Goal: Navigation & Orientation: Find specific page/section

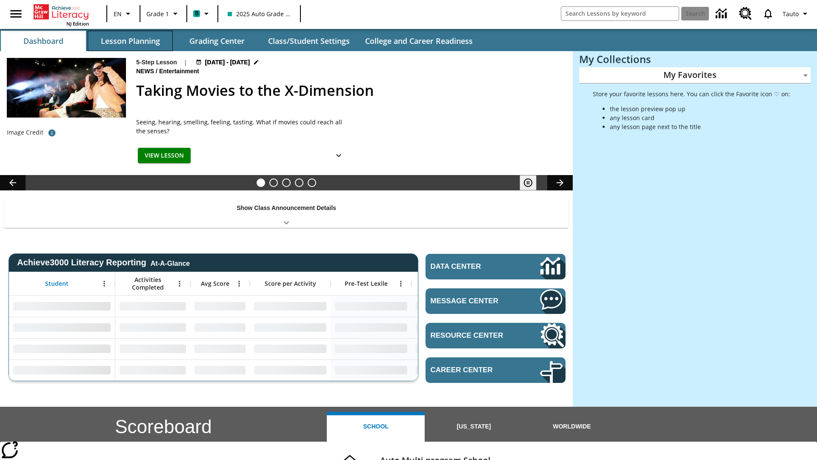
click at [130, 41] on button "Lesson Planning" at bounding box center [130, 41] width 85 height 20
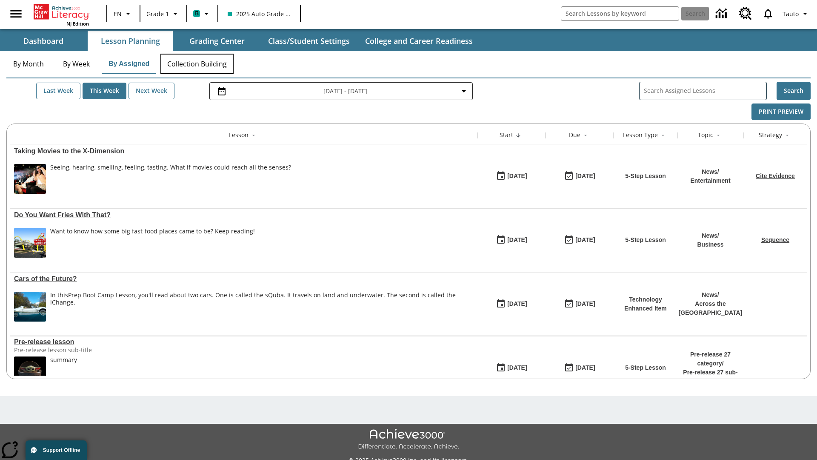
click at [197, 64] on button "Collection Building" at bounding box center [196, 64] width 73 height 20
